Goal: Task Accomplishment & Management: Manage account settings

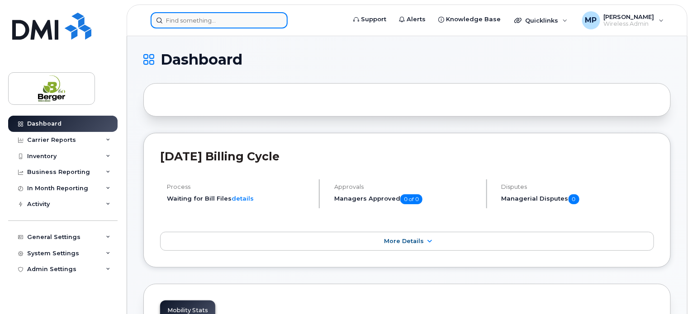
click at [213, 20] on input at bounding box center [219, 20] width 137 height 16
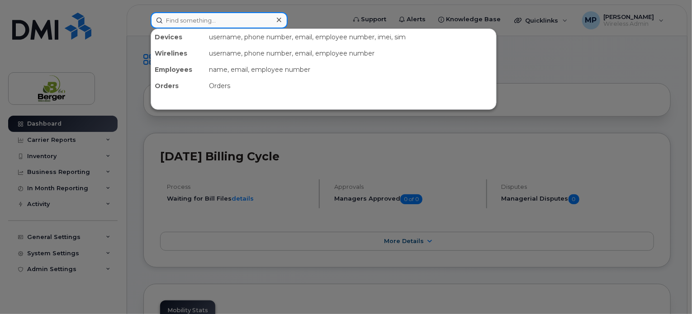
paste input "357977150234167"
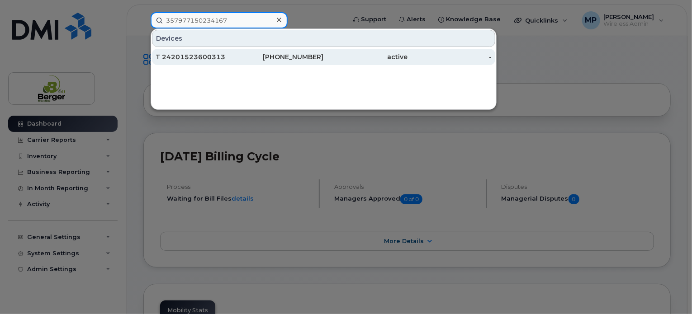
type input "357977150234167"
click at [204, 55] on div "T 24201523600313" at bounding box center [198, 56] width 84 height 9
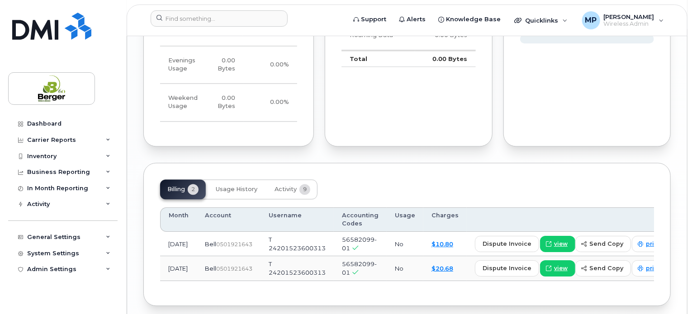
scroll to position [875, 0]
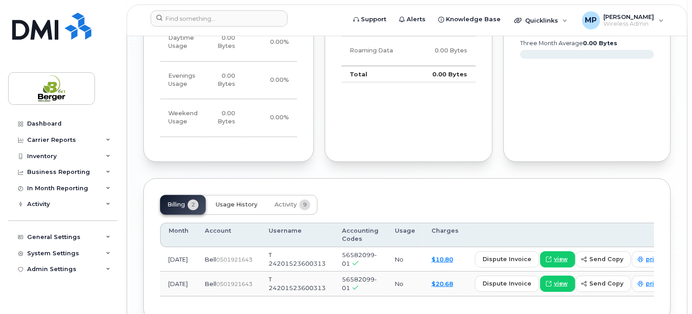
click at [228, 201] on span "Usage History" at bounding box center [237, 204] width 42 height 7
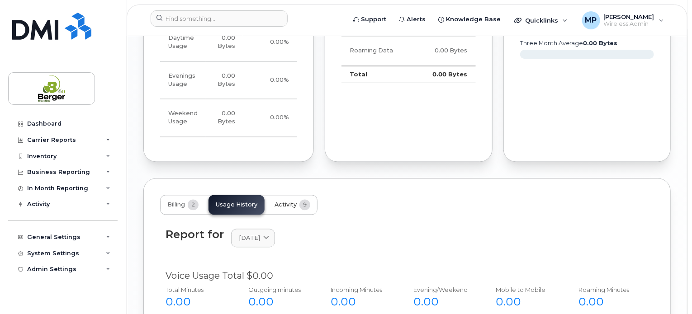
click at [278, 201] on span "Activity" at bounding box center [286, 204] width 22 height 7
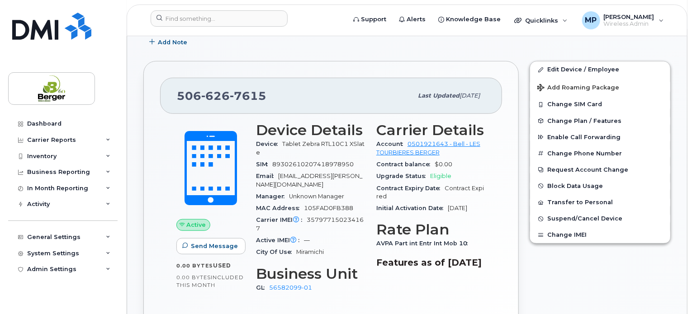
scroll to position [275, 0]
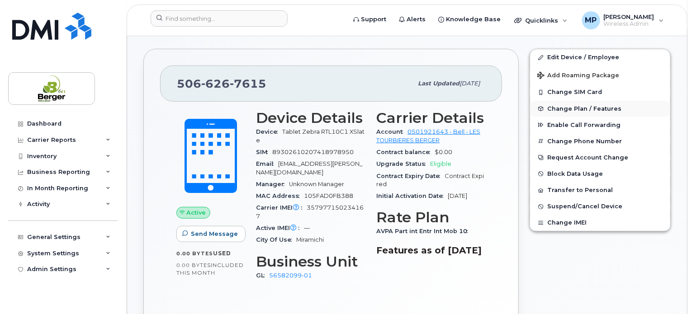
click at [579, 105] on span "Change Plan / Features" at bounding box center [584, 108] width 74 height 7
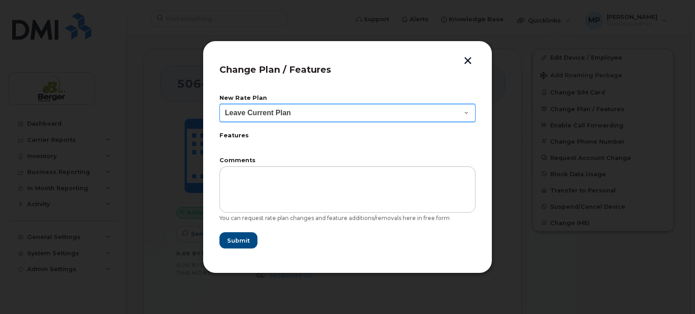
click at [345, 118] on select "Leave Current Plan Part int Entrep Int Mob 17" at bounding box center [347, 113] width 256 height 18
click at [351, 114] on select "Leave Current Plan Part int Entrep Int Mob 17" at bounding box center [347, 113] width 256 height 18
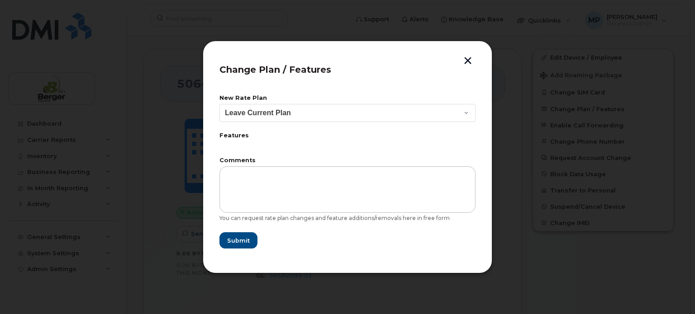
click at [470, 65] on button "button" at bounding box center [468, 61] width 14 height 9
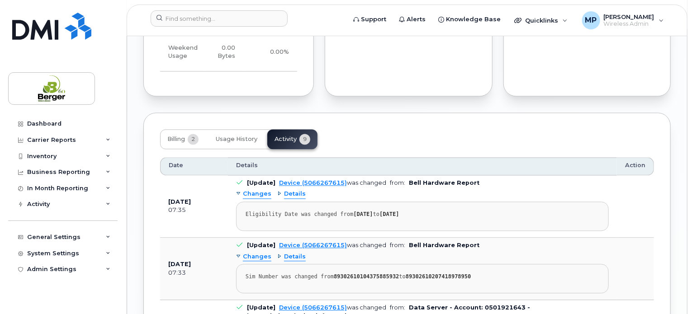
scroll to position [953, 0]
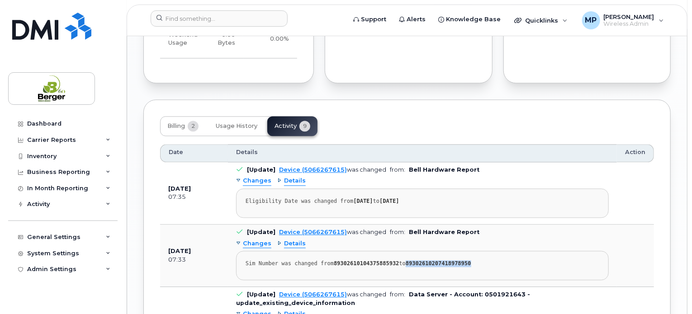
drag, startPoint x: 402, startPoint y: 255, endPoint x: 462, endPoint y: 252, distance: 60.2
click at [462, 260] on div "Sim Number was changed from 89302610104375885932 to 89302610207418978950" at bounding box center [423, 263] width 354 height 7
copy strong "89302610207418978950"
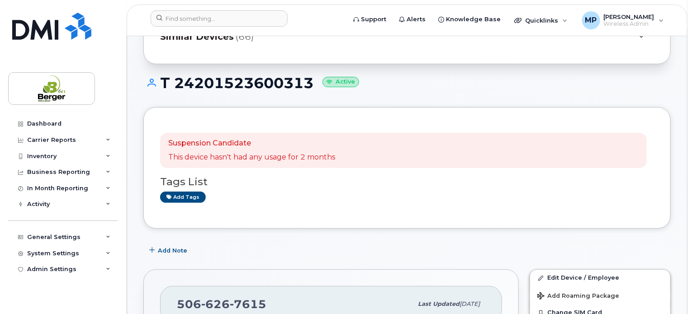
scroll to position [136, 0]
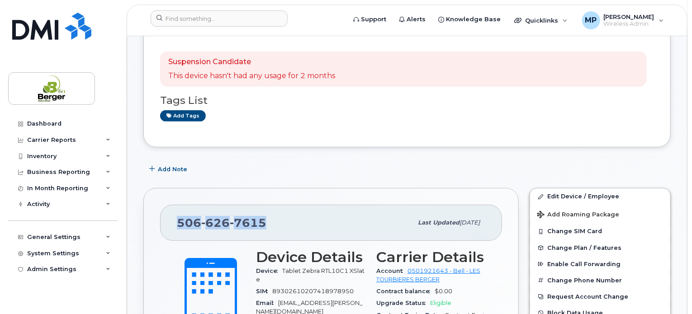
drag, startPoint x: 264, startPoint y: 220, endPoint x: 176, endPoint y: 226, distance: 88.4
click at [171, 224] on div "506 626 7615 Last updated Sep 22, 2025" at bounding box center [331, 223] width 342 height 36
copy span "506 626 7615"
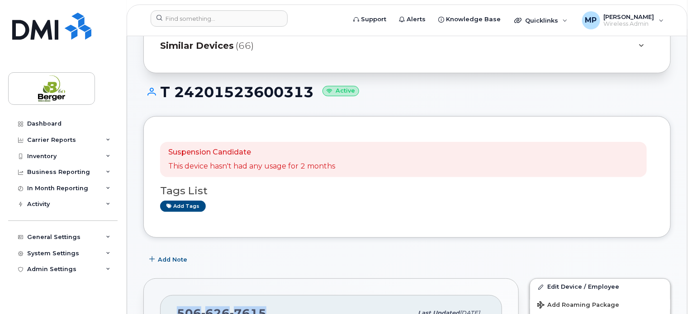
scroll to position [45, 0]
click at [321, 206] on div "Add tags" at bounding box center [403, 206] width 487 height 11
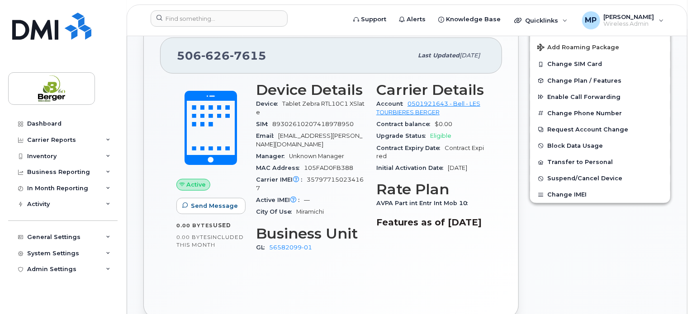
scroll to position [317, 0]
